Goal: Information Seeking & Learning: Learn about a topic

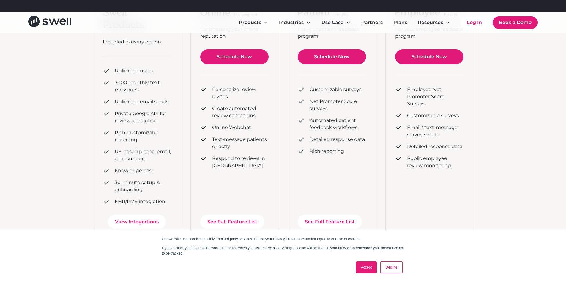
scroll to position [149, 0]
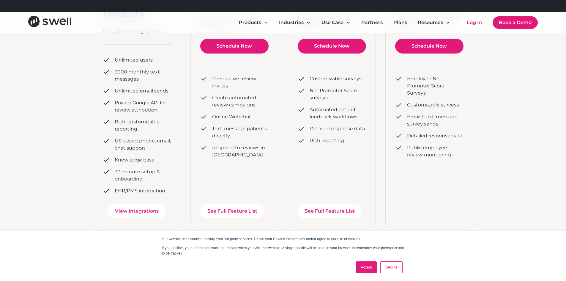
click at [362, 266] on link "Accept" at bounding box center [366, 267] width 21 height 12
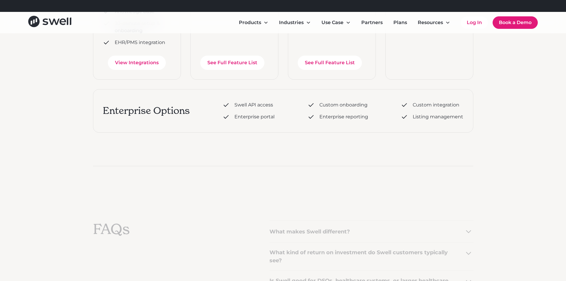
scroll to position [297, 0]
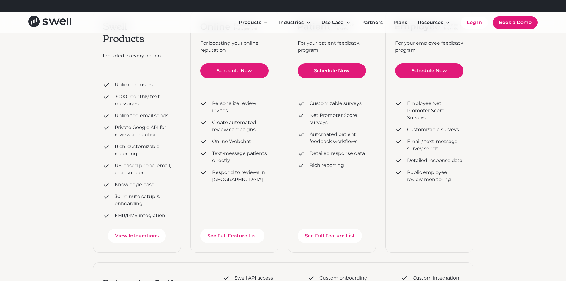
scroll to position [119, 0]
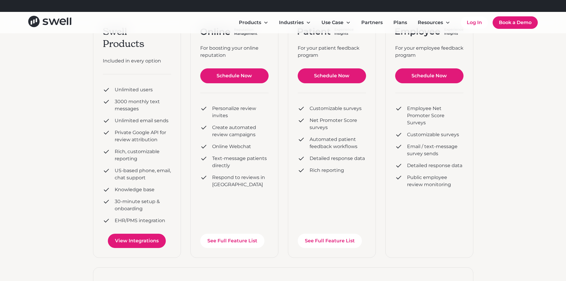
click at [134, 239] on link "View Integrations" at bounding box center [137, 241] width 58 height 14
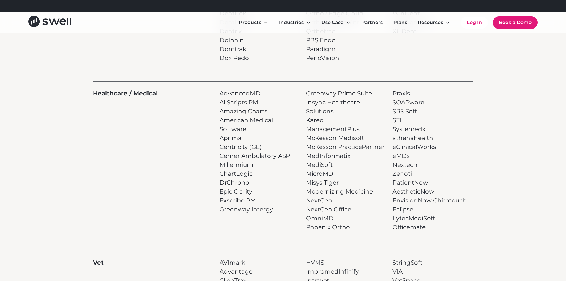
scroll to position [267, 0]
